Goal: Communication & Community: Answer question/provide support

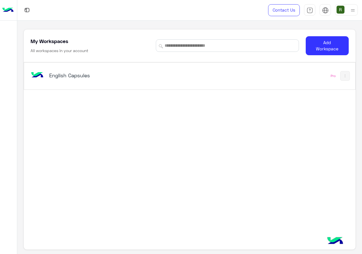
click at [128, 68] on div "English Capsules" at bounding box center [125, 76] width 192 height 16
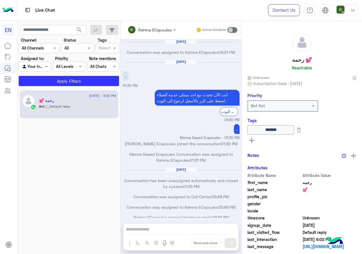
scroll to position [274, 0]
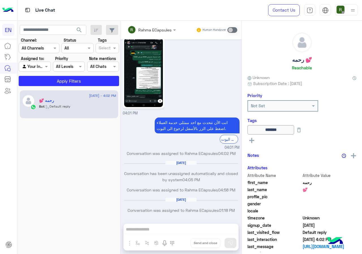
click at [45, 52] on div "Channel All Channels" at bounding box center [39, 48] width 41 height 10
click at [50, 72] on div "WhatsApp" at bounding box center [39, 70] width 41 height 11
click at [62, 81] on button "Apply Filters" at bounding box center [69, 81] width 100 height 10
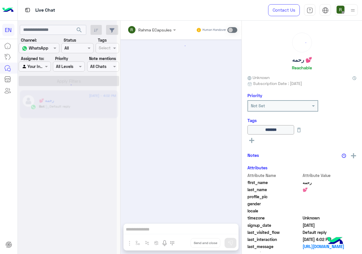
click at [36, 68] on div at bounding box center [34, 66] width 31 height 7
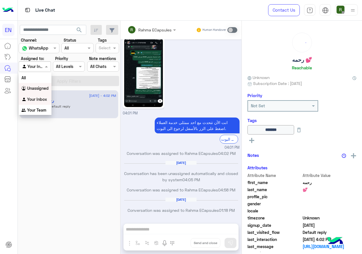
click at [44, 88] on b "Unassigned" at bounding box center [38, 88] width 22 height 5
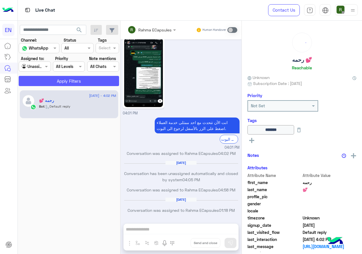
click at [56, 85] on button "Apply Filters" at bounding box center [69, 81] width 100 height 10
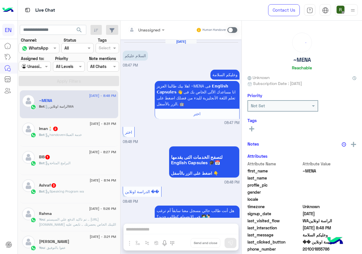
scroll to position [31, 0]
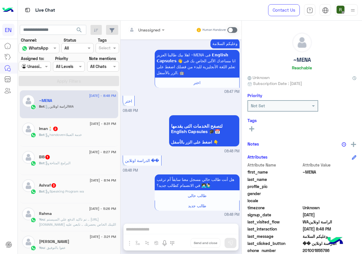
click at [35, 68] on input "text" at bounding box center [28, 67] width 13 height 6
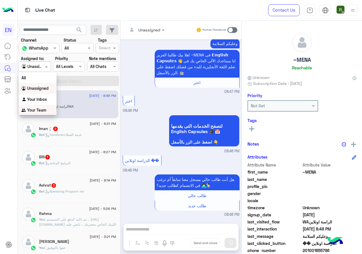
click at [46, 111] on b "Your Team" at bounding box center [36, 110] width 19 height 5
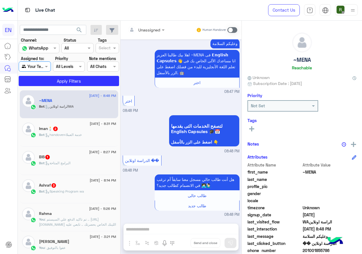
click at [54, 87] on app-inbox-users-filters "search Channel: Channel WhatsApp Status Channel All Tags Select Assigned to: Ag…" at bounding box center [69, 55] width 103 height 68
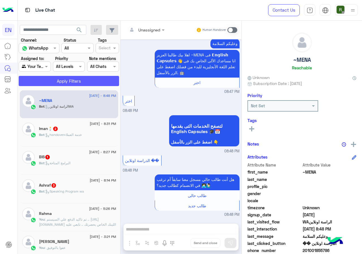
click at [55, 84] on button "Apply Filters" at bounding box center [69, 81] width 100 height 10
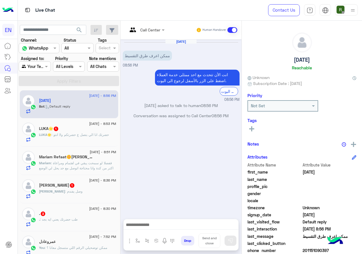
click at [75, 216] on div ". 3" at bounding box center [77, 214] width 77 height 6
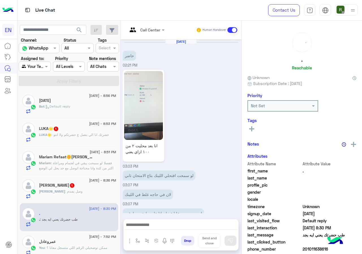
scroll to position [339, 0]
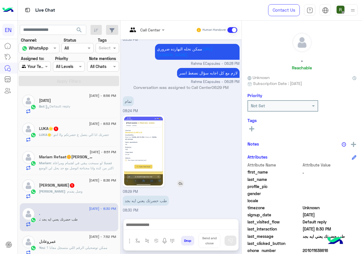
click at [148, 156] on img at bounding box center [143, 151] width 39 height 69
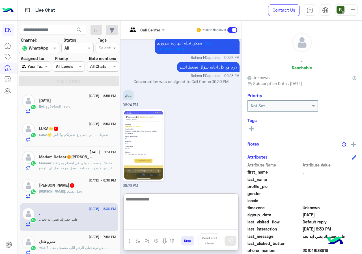
click at [152, 222] on textarea at bounding box center [181, 213] width 115 height 34
type textarea "*"
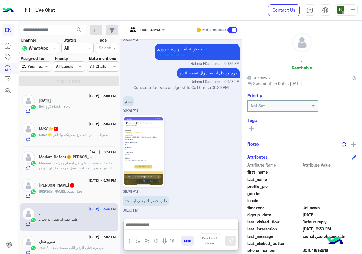
click at [79, 158] on h5 "Mariam Refaat🌼[PERSON_NAME] 8" at bounding box center [66, 156] width 54 height 5
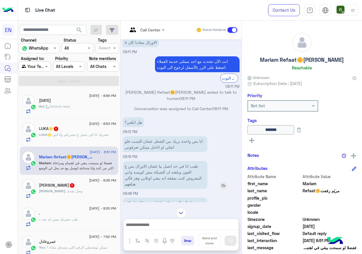
scroll to position [367, 0]
